Goal: Information Seeking & Learning: Check status

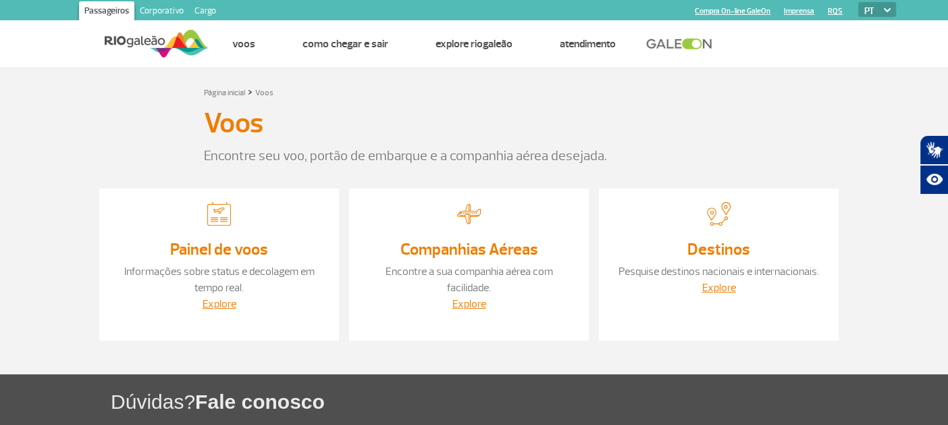
scroll to position [127, 0]
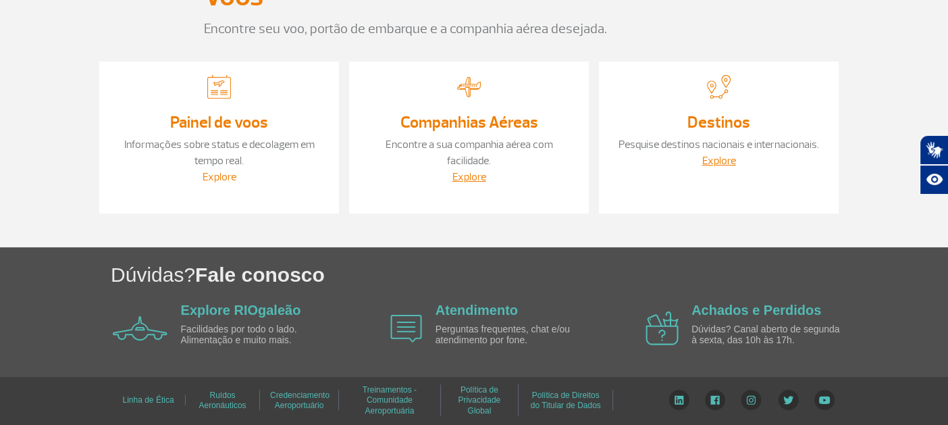
click at [221, 175] on link "Explore" at bounding box center [219, 176] width 34 height 13
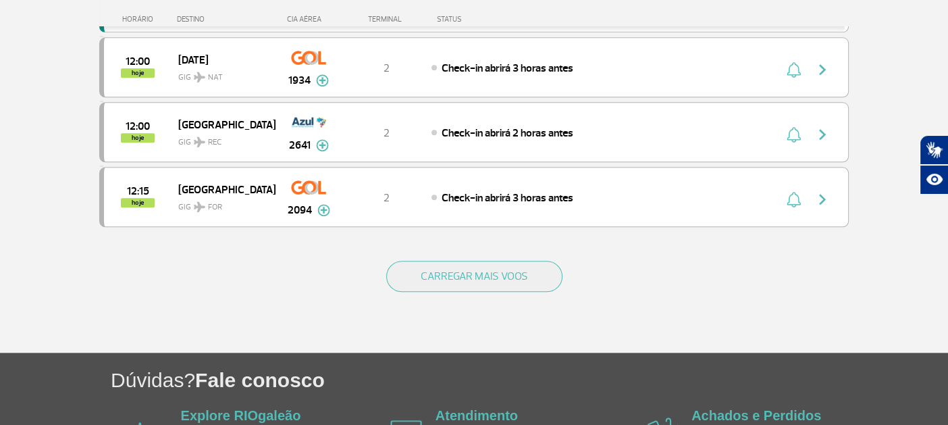
scroll to position [1309, 0]
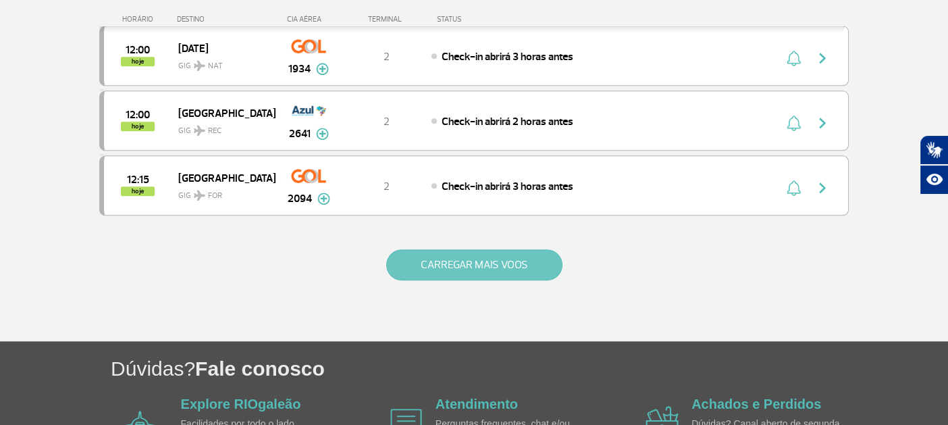
click at [528, 249] on button "CARREGAR MAIS VOOS" at bounding box center [474, 264] width 176 height 31
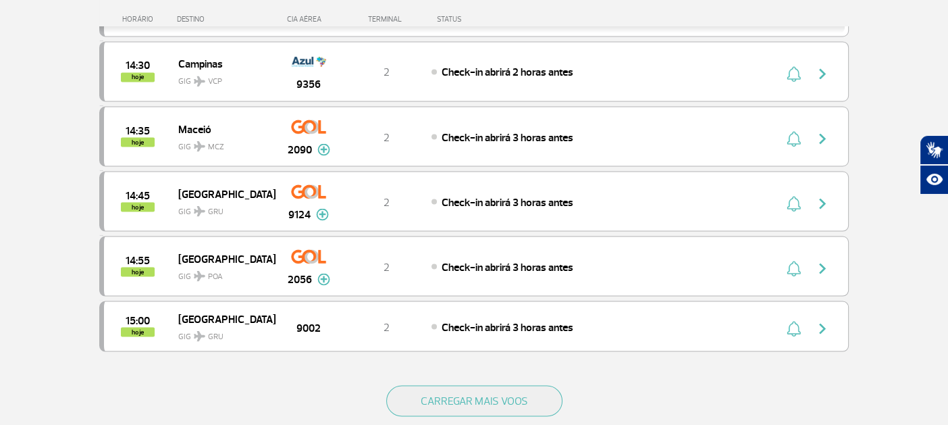
scroll to position [2486, 0]
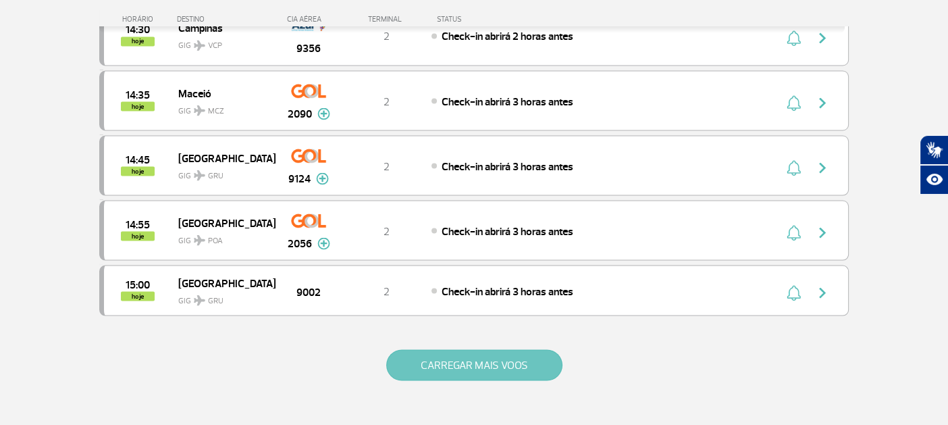
click at [442, 349] on button "CARREGAR MAIS VOOS" at bounding box center [474, 364] width 176 height 31
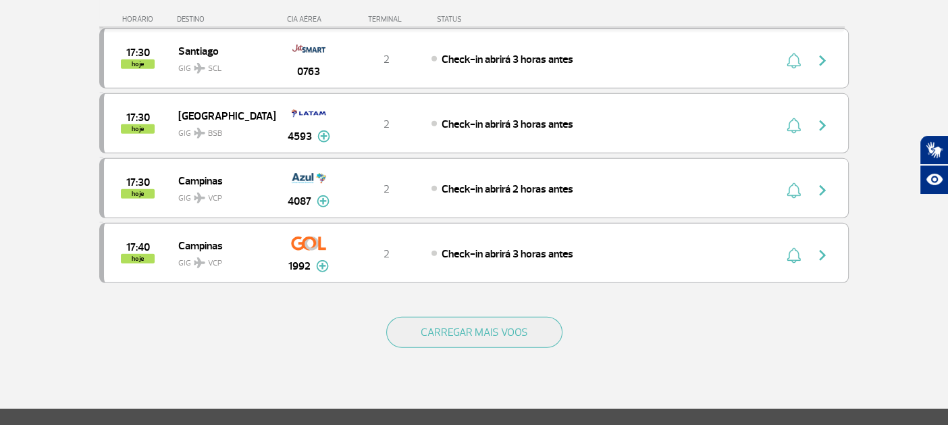
scroll to position [3815, 0]
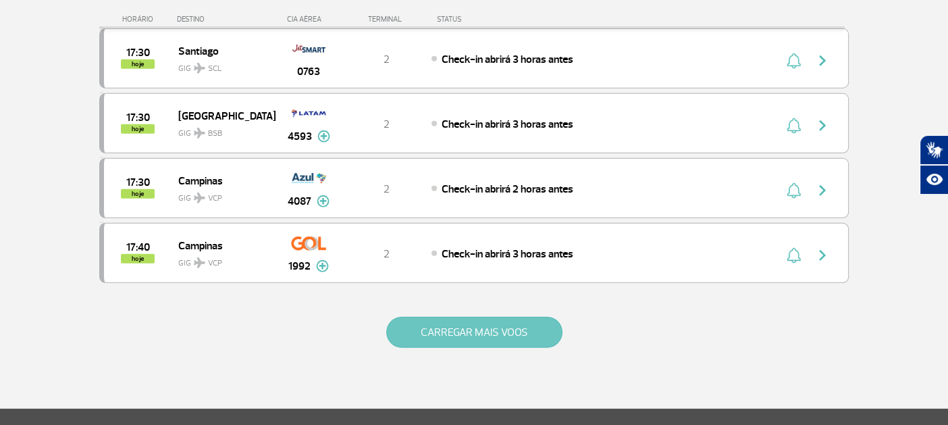
click at [474, 317] on button "CARREGAR MAIS VOOS" at bounding box center [474, 332] width 176 height 31
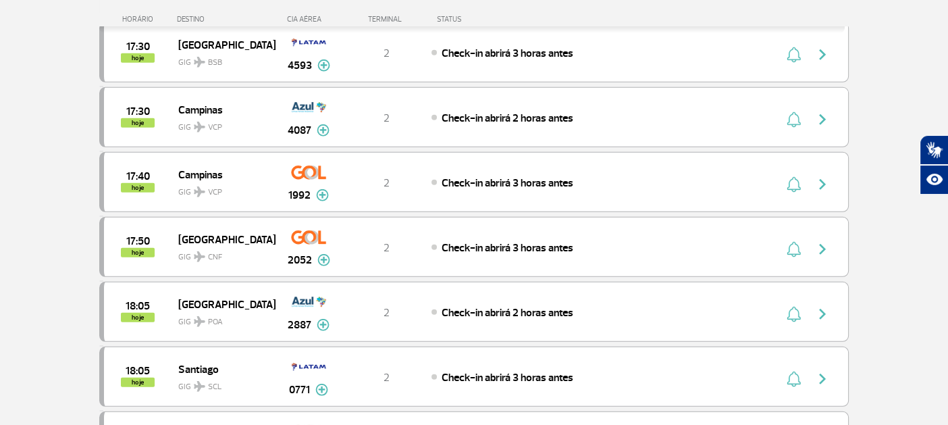
scroll to position [3888, 0]
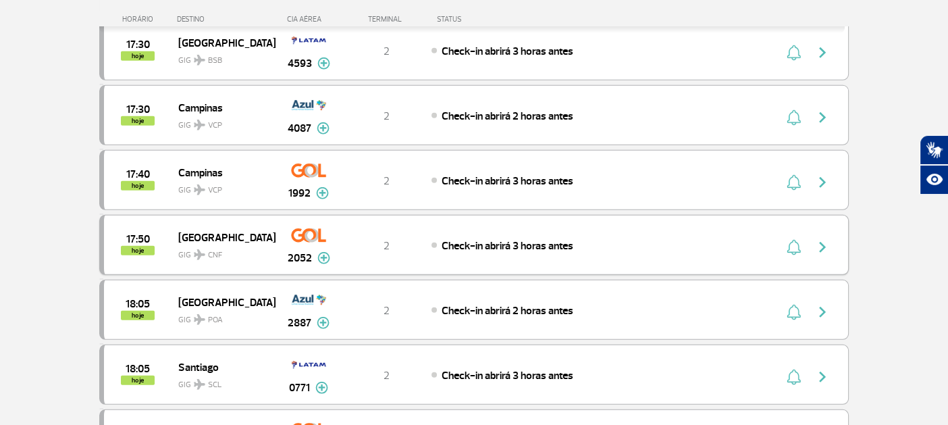
click at [329, 252] on img at bounding box center [323, 258] width 13 height 12
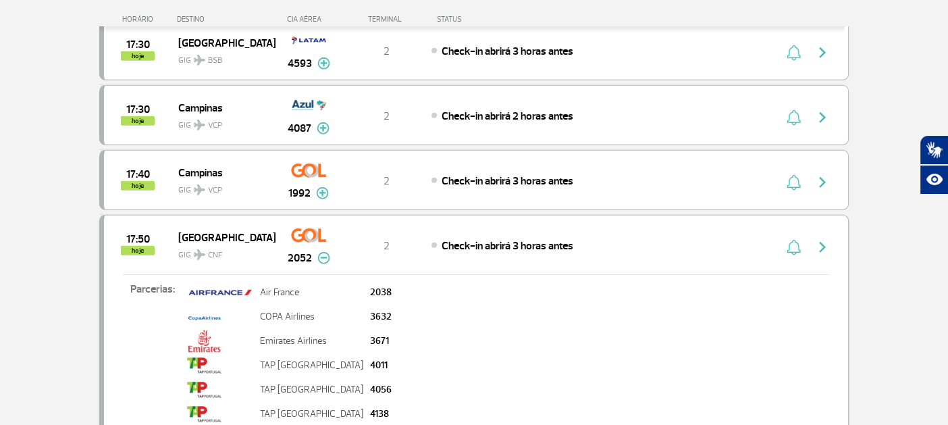
click at [329, 252] on img at bounding box center [323, 258] width 13 height 12
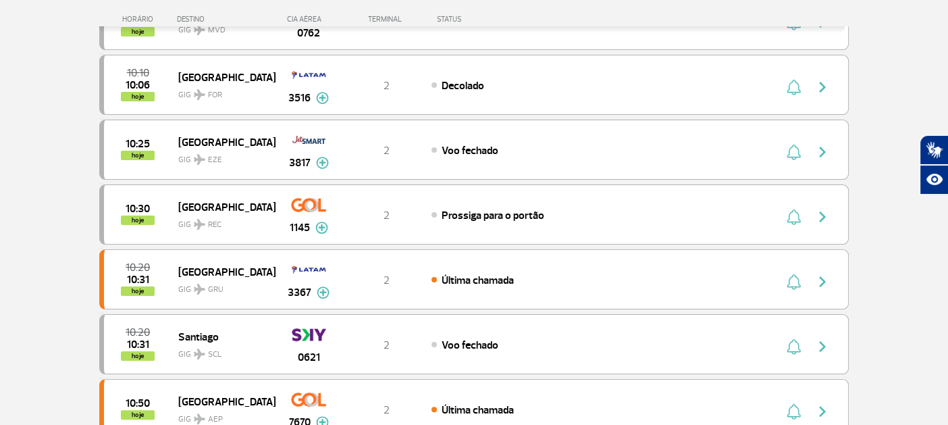
scroll to position [271, 0]
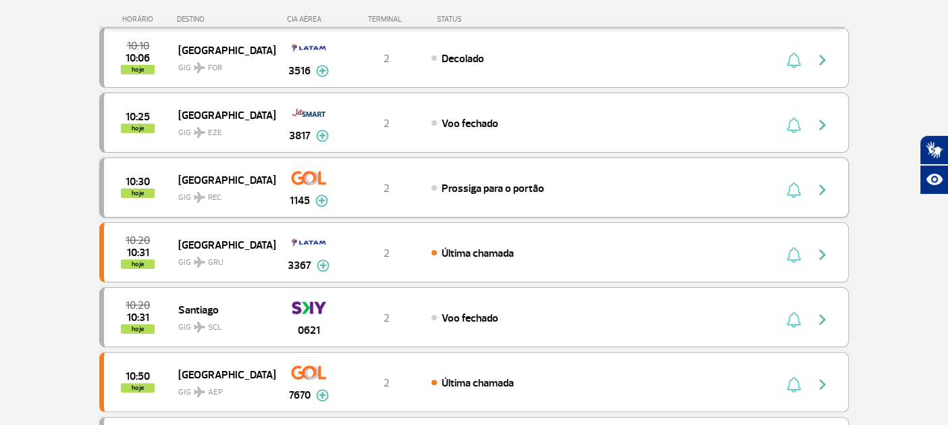
click at [323, 198] on img at bounding box center [321, 200] width 13 height 12
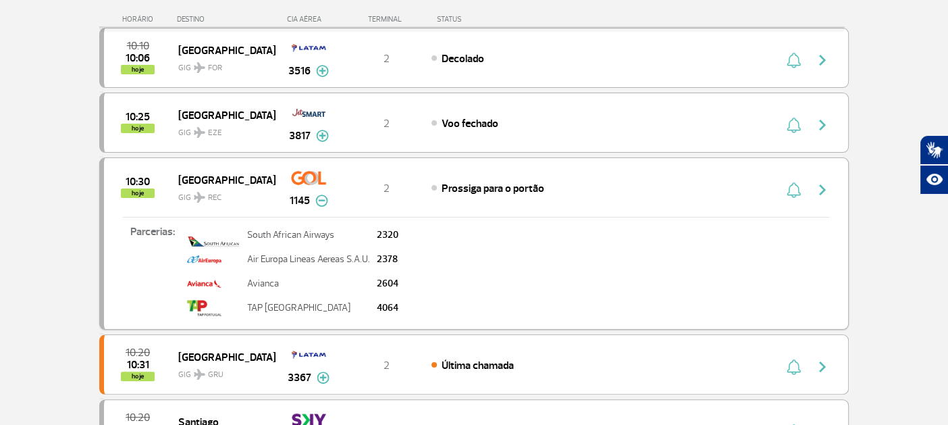
click at [323, 198] on img at bounding box center [321, 200] width 13 height 12
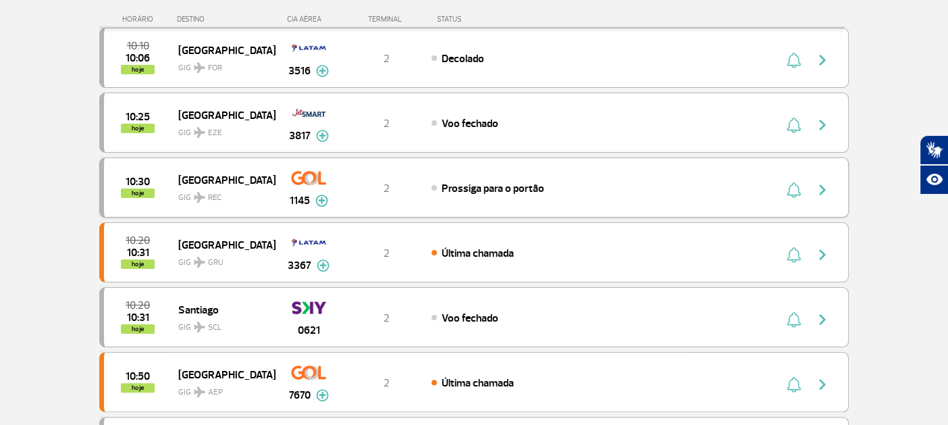
click at [819, 185] on img "button" at bounding box center [822, 190] width 16 height 16
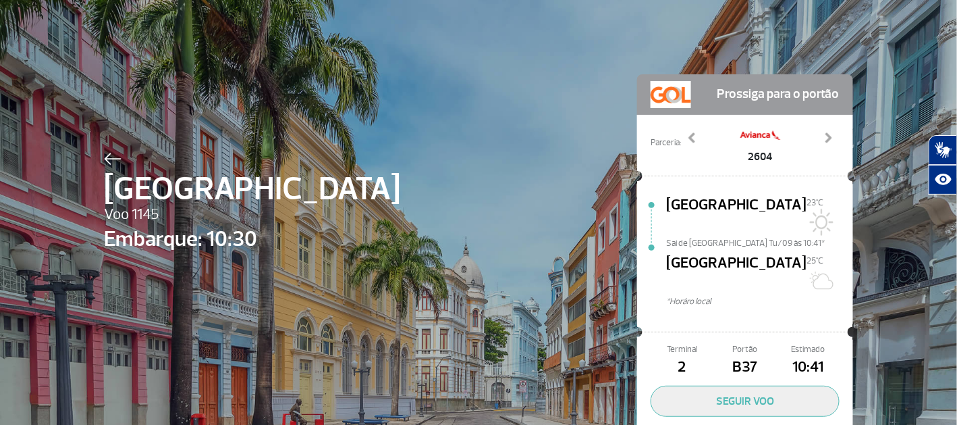
click at [107, 158] on img at bounding box center [113, 159] width 18 height 12
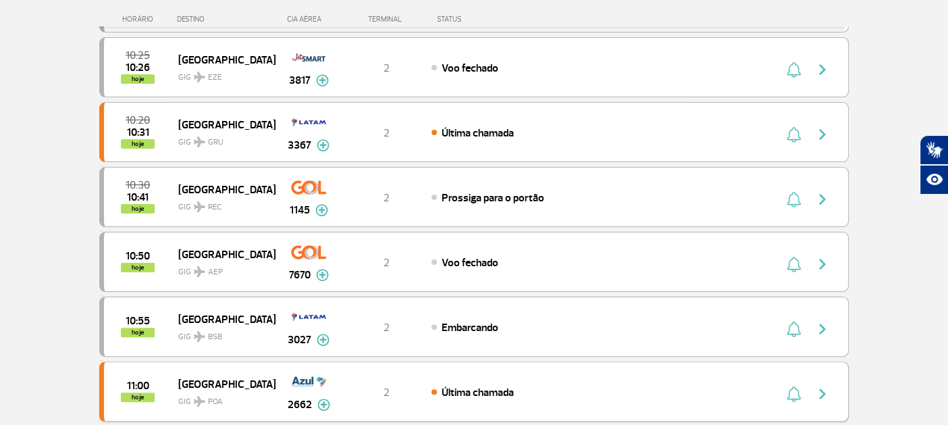
scroll to position [316, 0]
